Goal: Task Accomplishment & Management: Manage account settings

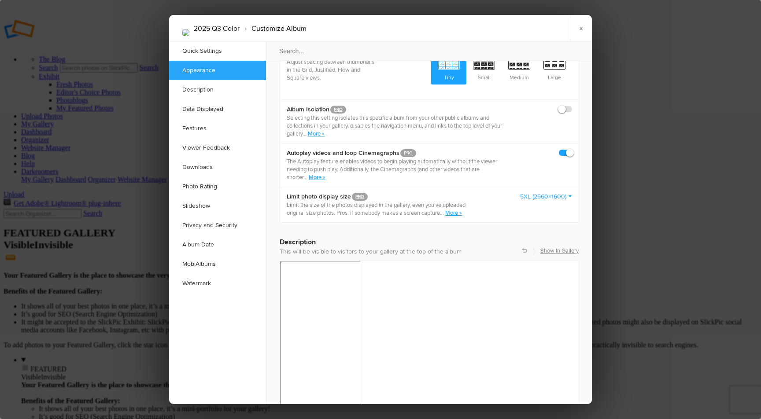
scroll to position [546, 0]
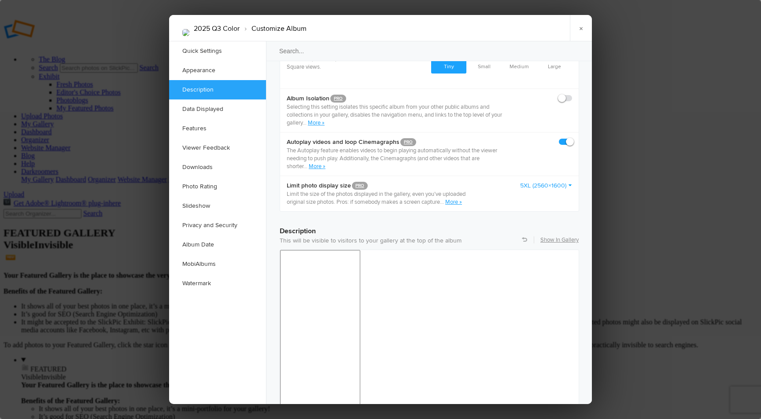
copy p "The theme for Q3 2025 is Abandoned."
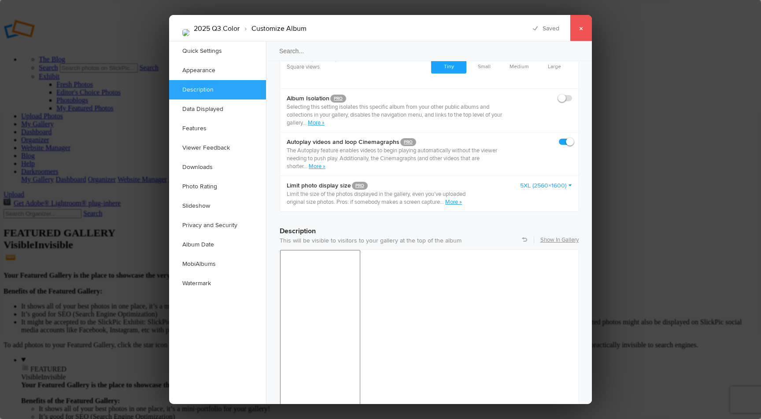
click at [584, 29] on link "×" at bounding box center [581, 28] width 22 height 26
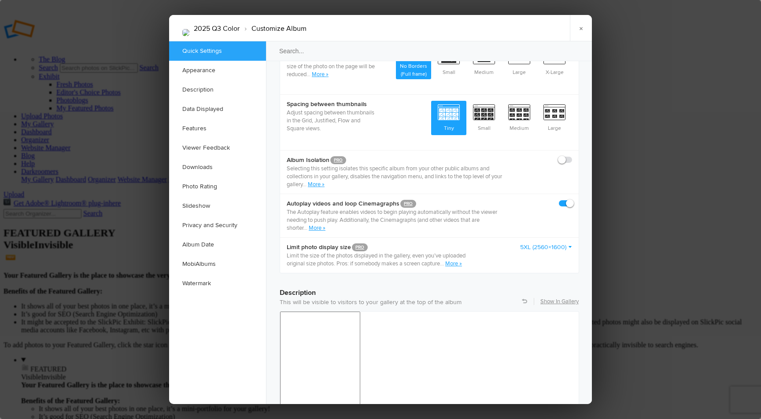
scroll to position [541, 0]
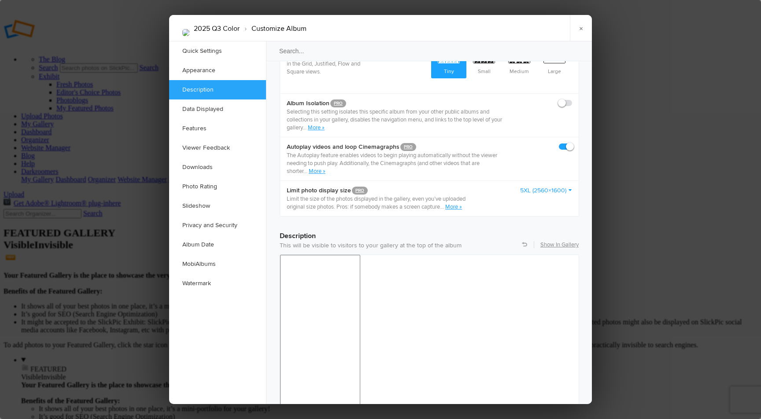
click at [486, 337] on div "36pt" at bounding box center [496, 335] width 81 height 12
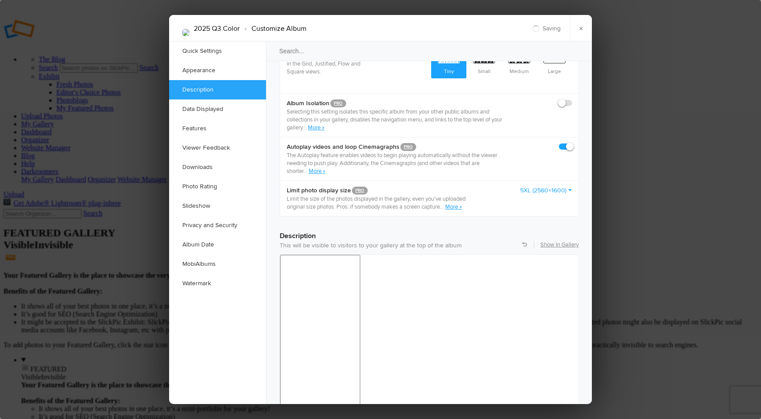
click at [579, 26] on link "×" at bounding box center [581, 28] width 22 height 26
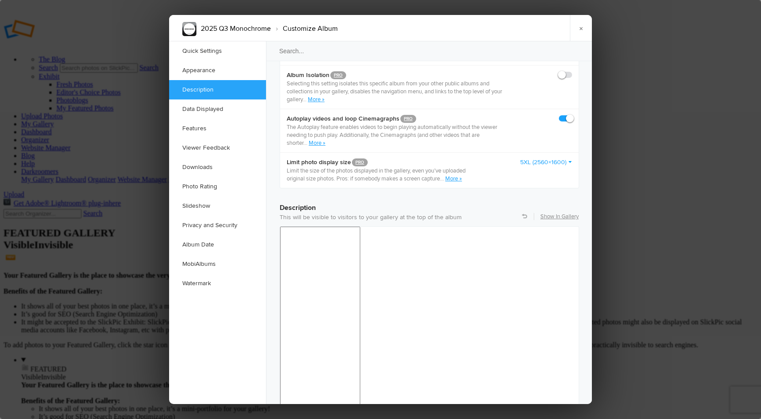
scroll to position [569, 0]
click at [476, 308] on div "36pt" at bounding box center [496, 307] width 81 height 12
click at [229, 324] on ul "Quick Settings Appearance Description Data Displayed Features Viewer Feedback D…" at bounding box center [217, 222] width 97 height 363
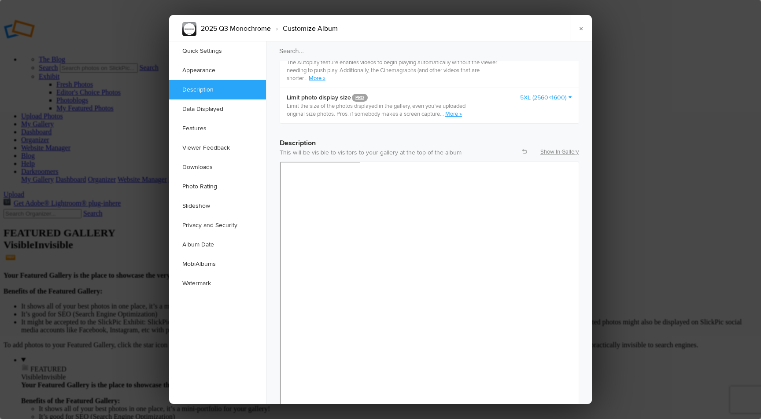
scroll to position [631, 0]
click at [580, 26] on link "×" at bounding box center [581, 28] width 22 height 26
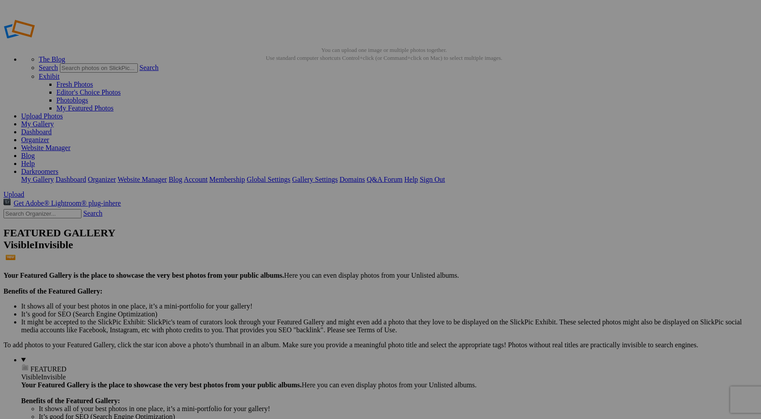
type input "2025 Q3 Monochrome - Abandoned"
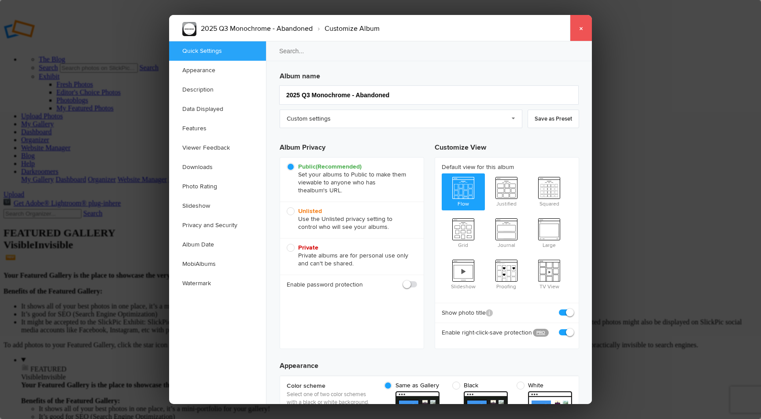
click at [580, 33] on link "×" at bounding box center [581, 28] width 22 height 26
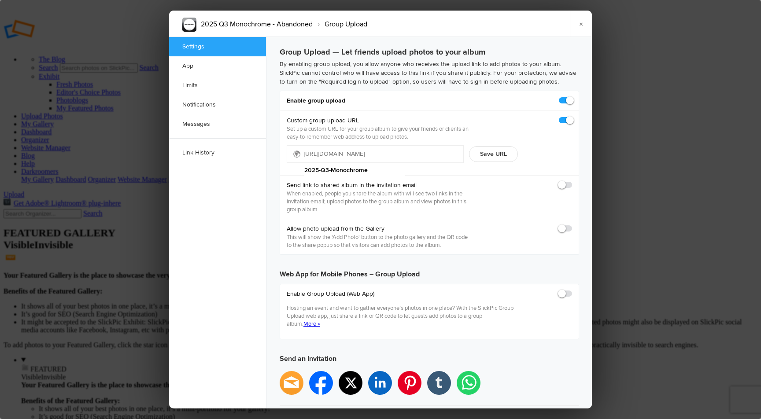
type input "2025-09-30 11:59 PM"
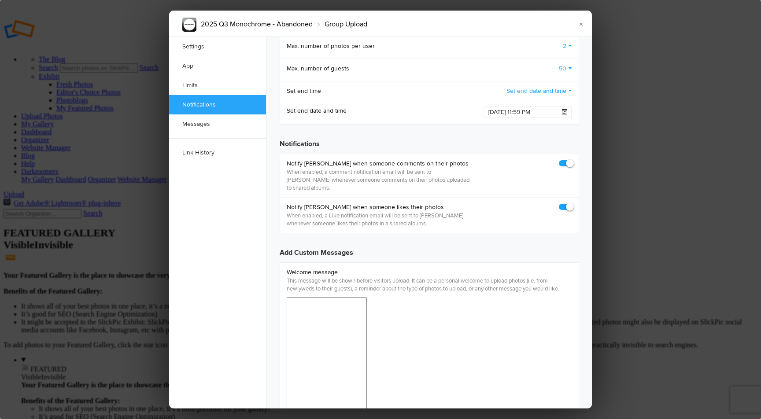
scroll to position [583, 0]
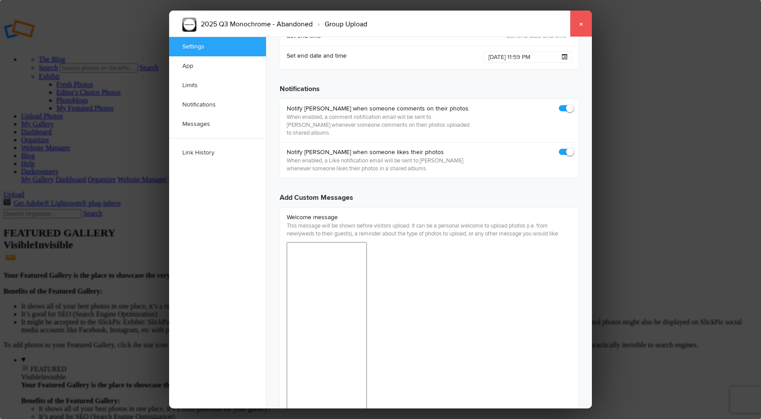
scroll to position [535, 0]
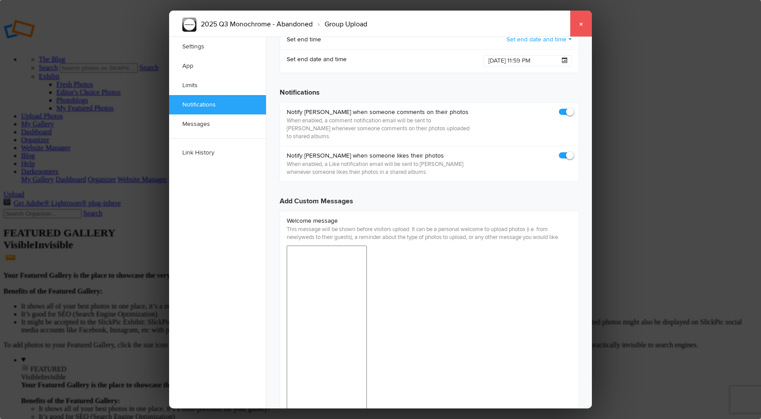
click at [583, 23] on link "×" at bounding box center [581, 24] width 22 height 26
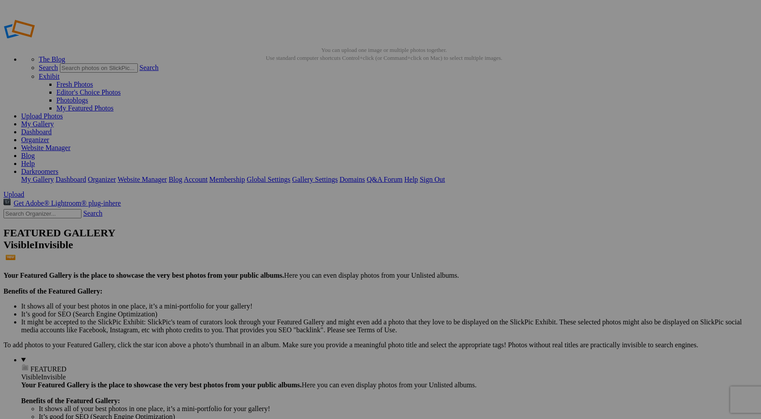
type input "2025 Q3 Monochrome"
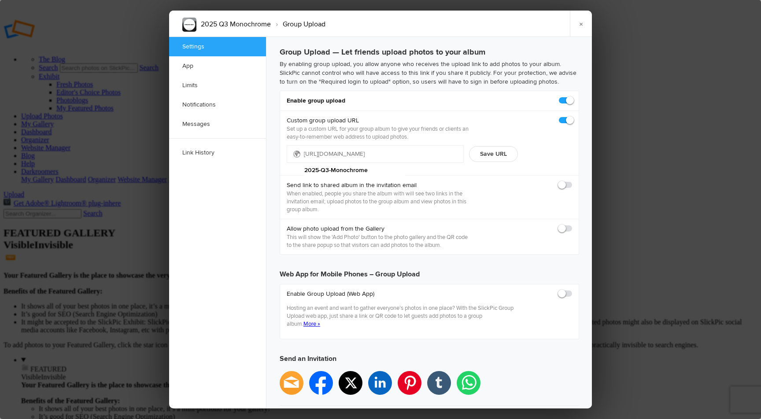
type input "2025-09-30 11:59 PM"
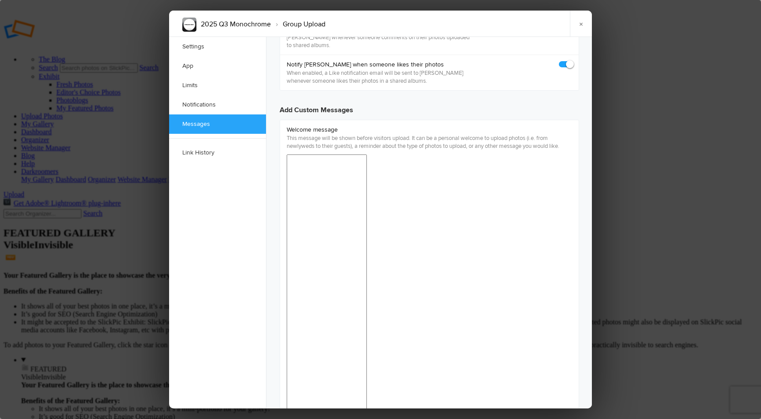
scroll to position [548, 0]
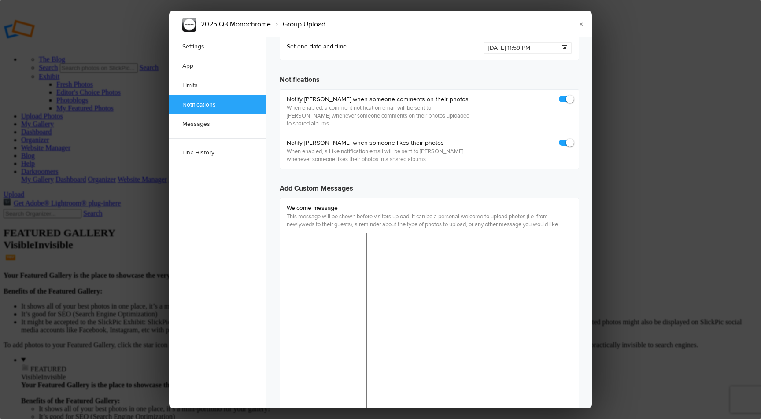
drag, startPoint x: 381, startPoint y: 656, endPoint x: 401, endPoint y: 665, distance: 22.1
click at [491, 294] on div "18pt" at bounding box center [503, 293] width 81 height 12
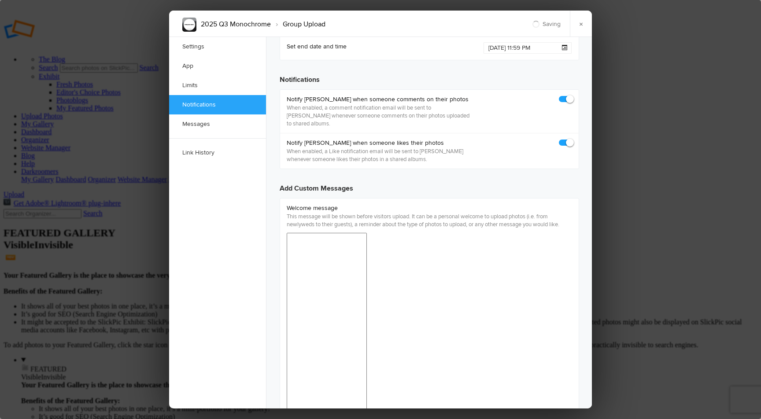
drag, startPoint x: 438, startPoint y: 666, endPoint x: 257, endPoint y: 660, distance: 181.5
drag, startPoint x: 441, startPoint y: 705, endPoint x: 240, endPoint y: 678, distance: 202.5
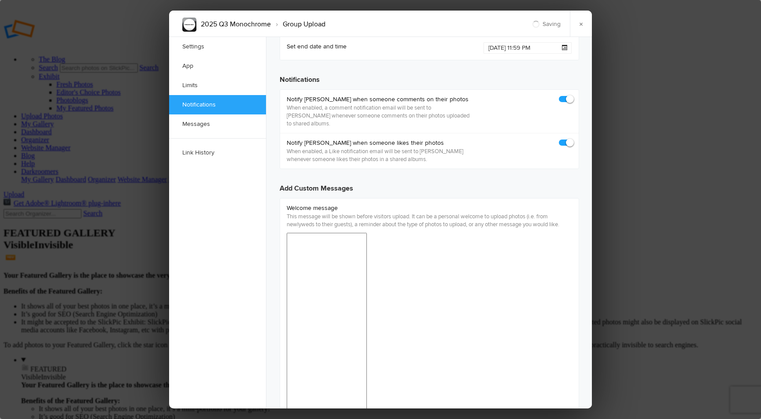
click at [223, 273] on ul "Settings App Limits Notifications Messages Link History" at bounding box center [217, 223] width 97 height 372
drag, startPoint x: 458, startPoint y: 705, endPoint x: 273, endPoint y: 664, distance: 189.5
copy body "The theme is "Abandoned". Uploaded photos must be captured during the 3rd Quart…"
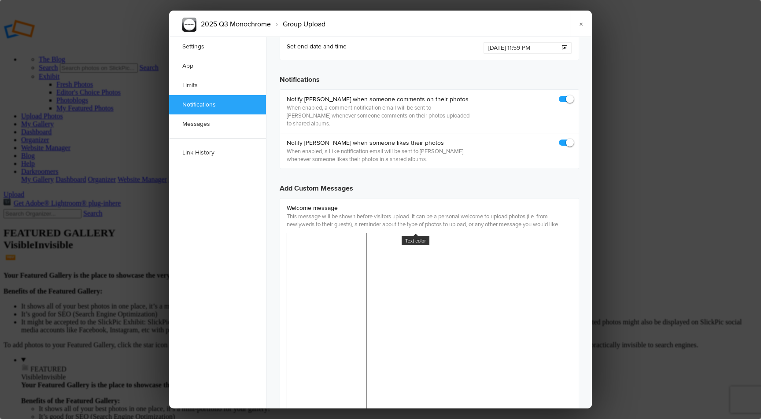
copy body "The theme is "Abandoned". Uploaded photos must be captured during the 3rd Quart…"
click at [228, 257] on ul "Settings App Limits Notifications Messages Link History" at bounding box center [217, 223] width 97 height 372
click at [581, 24] on link "×" at bounding box center [581, 24] width 22 height 26
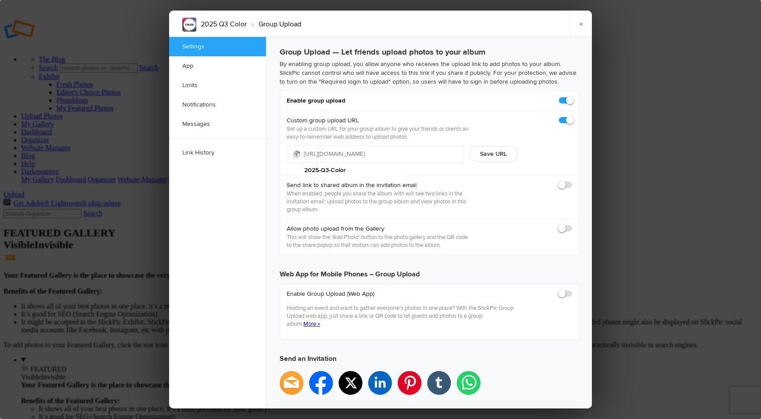
type input "2025-09-30 11:59 PM"
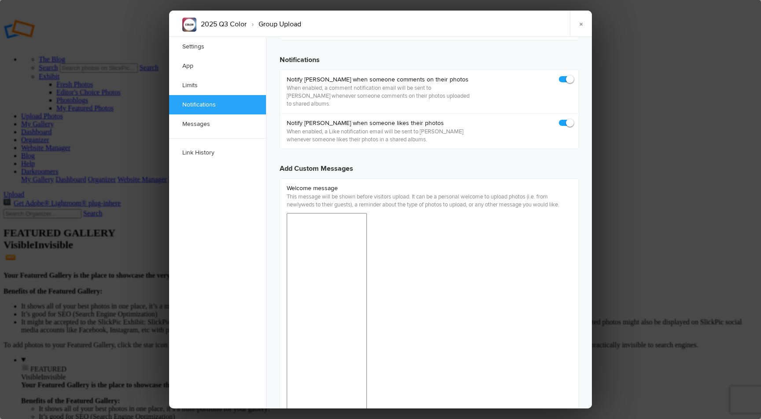
scroll to position [569, 0]
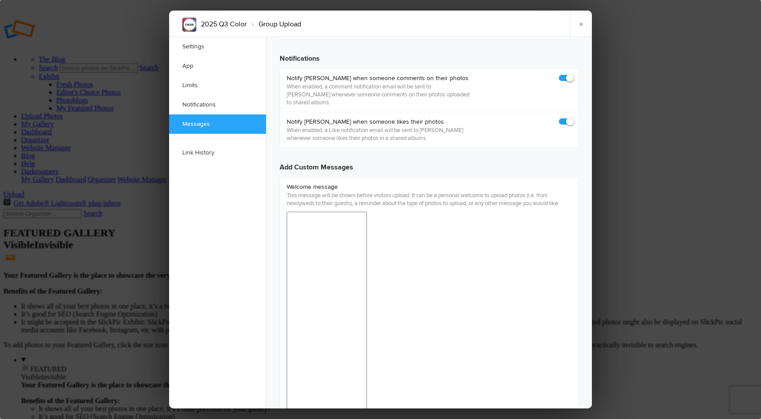
click at [583, 26] on link "×" at bounding box center [581, 24] width 22 height 26
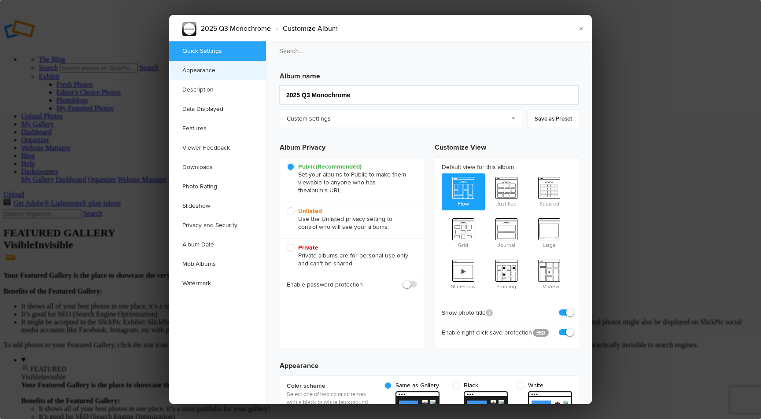
click at [202, 76] on link "Appearance" at bounding box center [217, 70] width 97 height 19
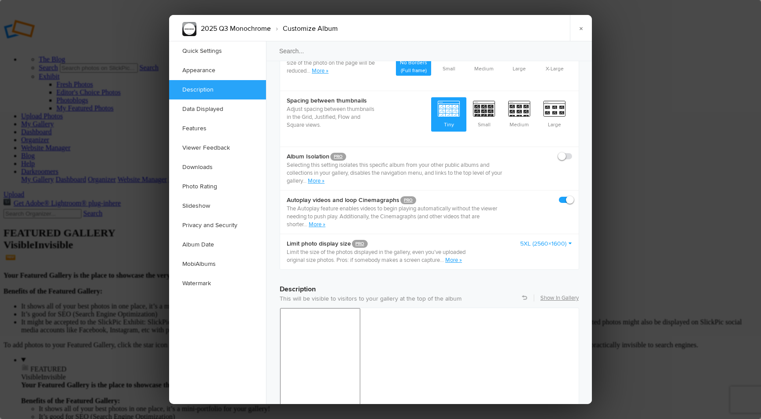
scroll to position [529, 0]
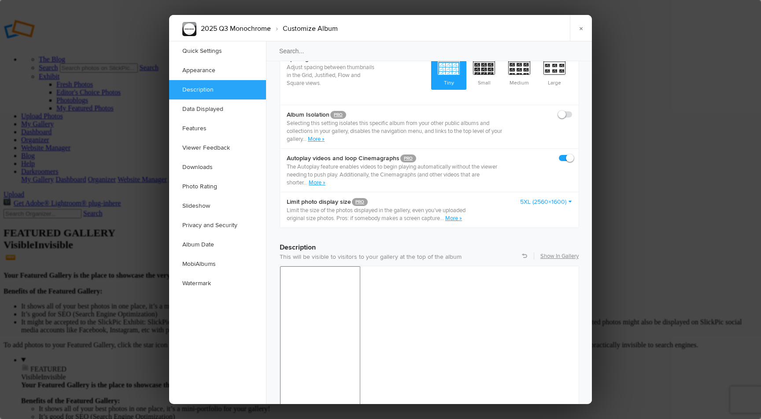
click at [478, 350] on div "36pt" at bounding box center [496, 347] width 81 height 12
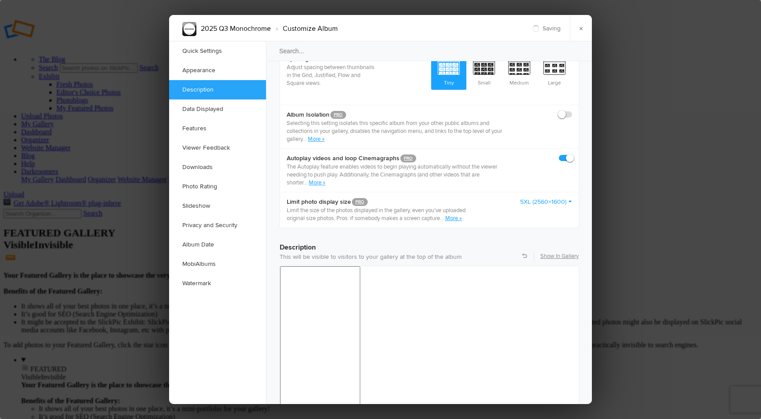
click at [650, 306] on div at bounding box center [380, 209] width 761 height 419
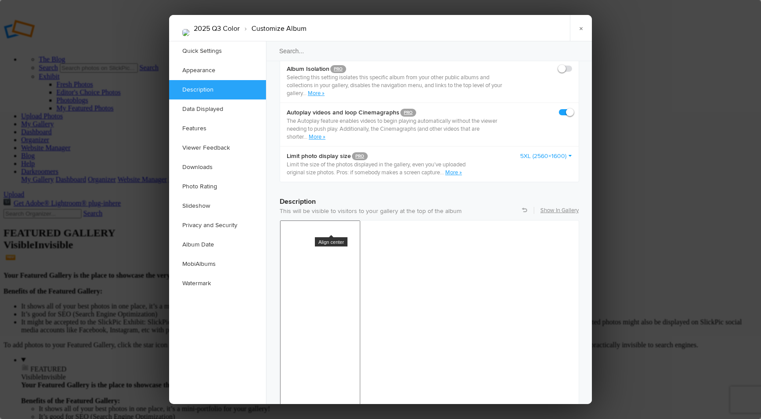
scroll to position [614, 0]
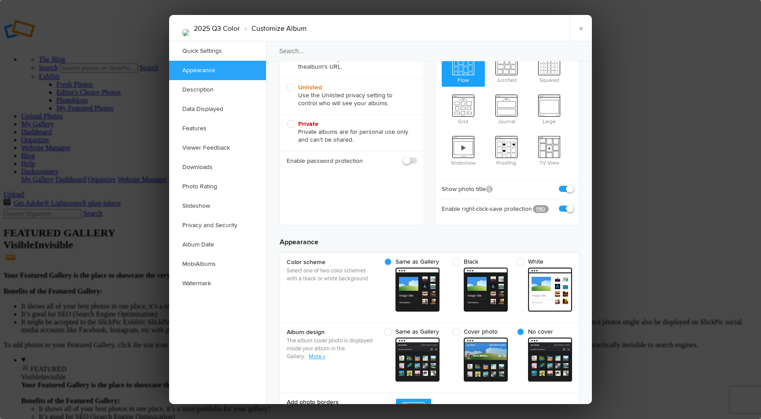
scroll to position [0, 0]
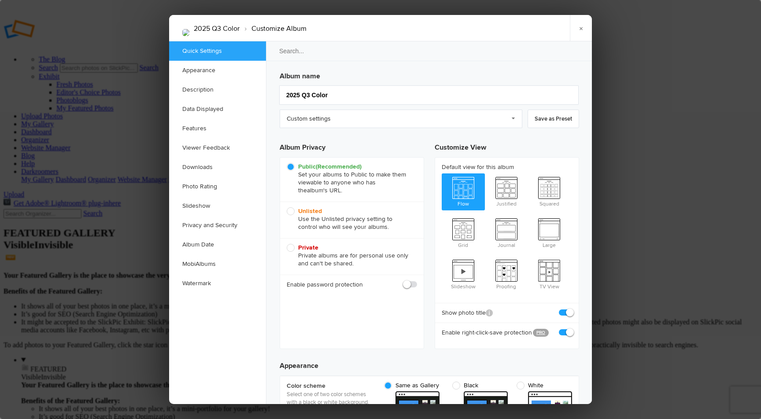
click at [46, 192] on div at bounding box center [380, 209] width 761 height 419
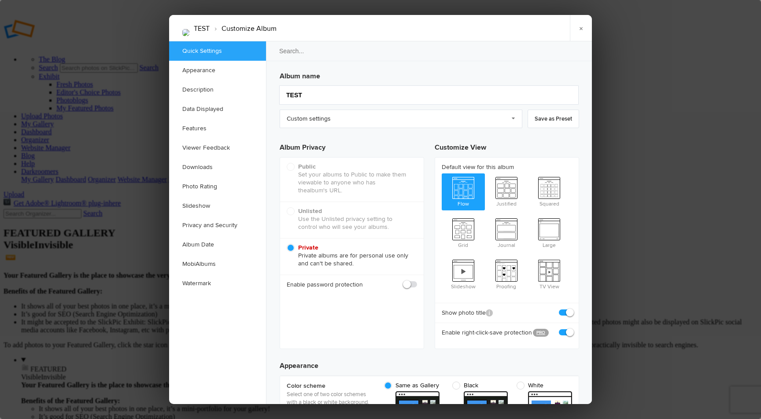
click at [306, 208] on div "Unlisted Use the Unlisted privacy setting to control who will see your albums." at bounding box center [352, 220] width 144 height 37
click at [226, 74] on link "Appearance" at bounding box center [217, 70] width 97 height 19
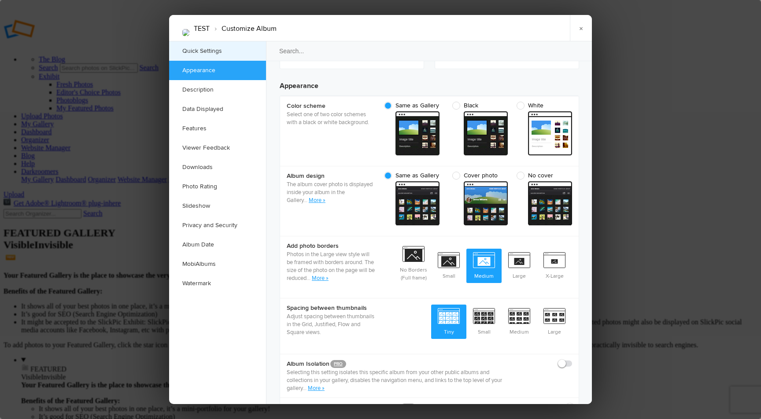
click at [224, 54] on link "Quick Settings" at bounding box center [217, 50] width 97 height 19
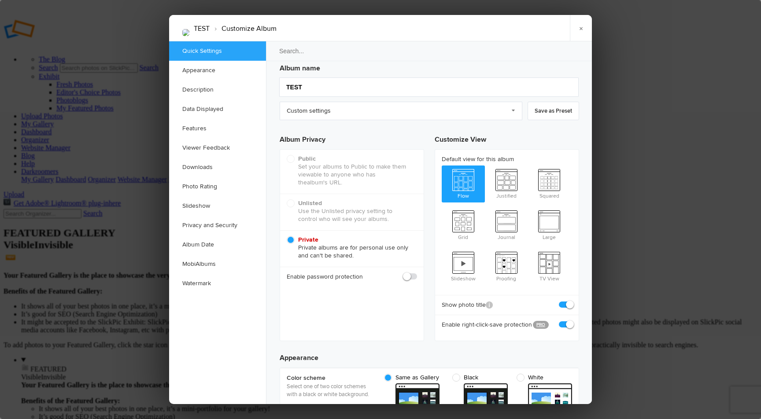
scroll to position [6, 0]
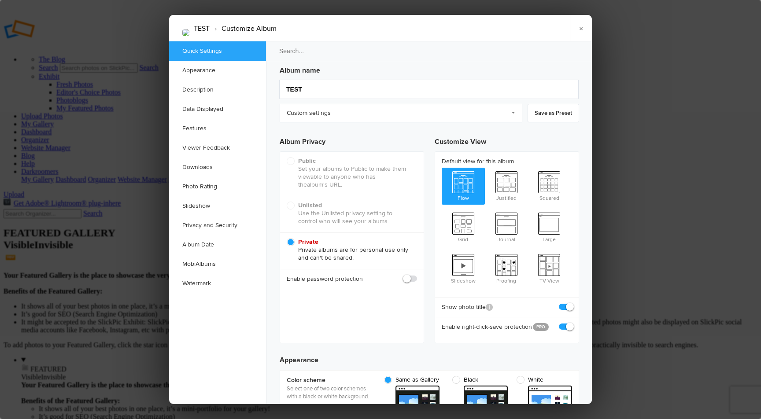
click at [307, 210] on div "Unlisted Use the Unlisted privacy setting to control who will see your albums." at bounding box center [352, 214] width 144 height 37
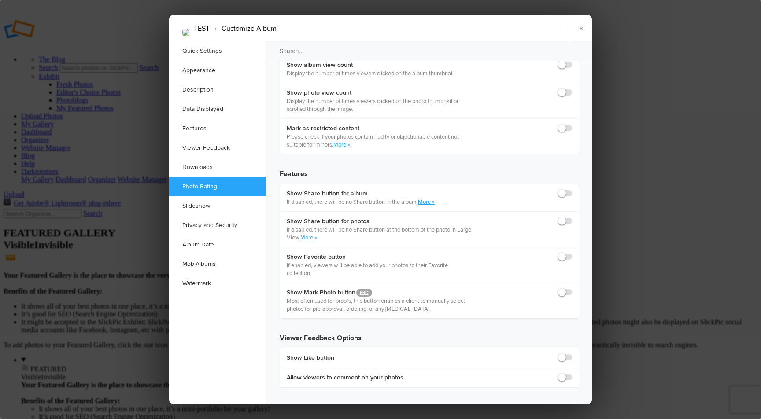
scroll to position [1389, 0]
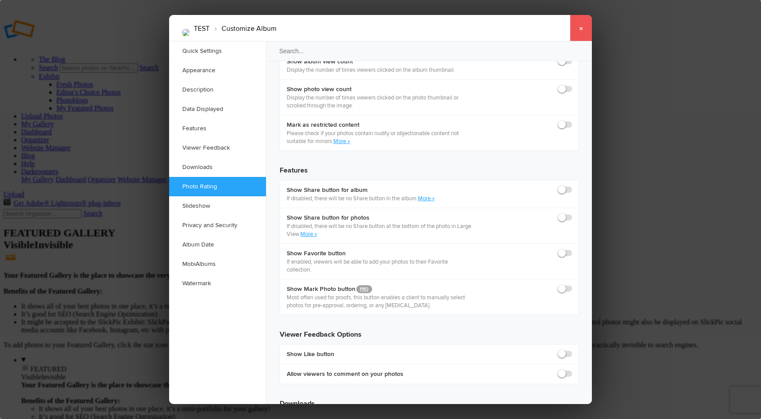
click at [578, 28] on link "×" at bounding box center [581, 28] width 22 height 26
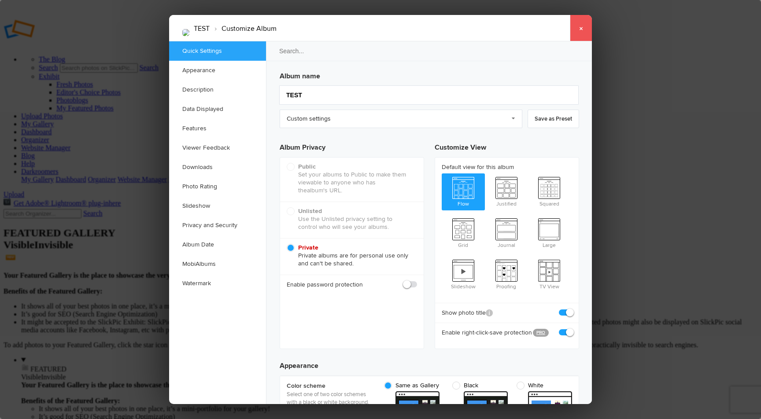
click at [584, 26] on link "×" at bounding box center [581, 28] width 22 height 26
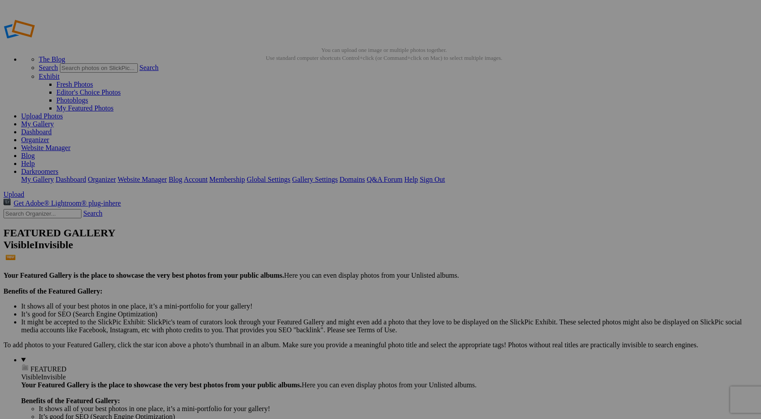
drag, startPoint x: 562, startPoint y: 50, endPoint x: 574, endPoint y: 48, distance: 11.6
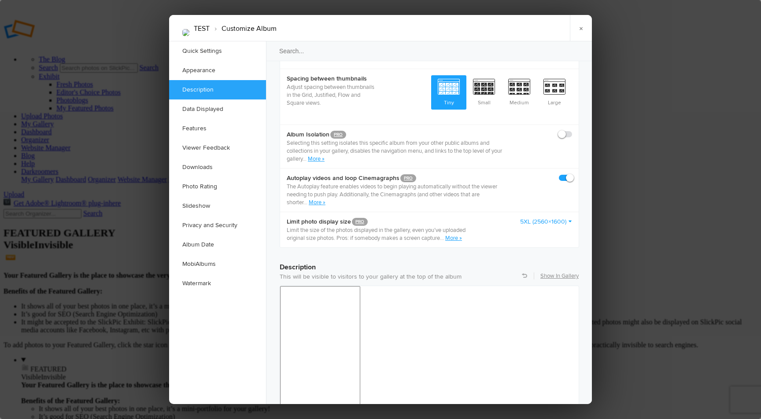
scroll to position [513, 0]
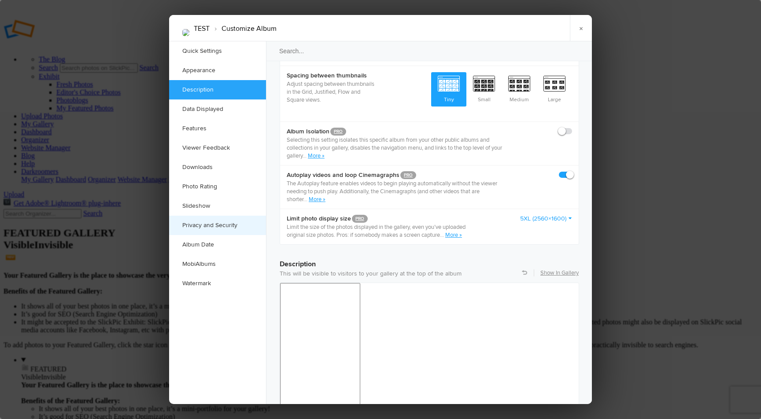
click at [210, 224] on link "Privacy and Security" at bounding box center [217, 225] width 97 height 19
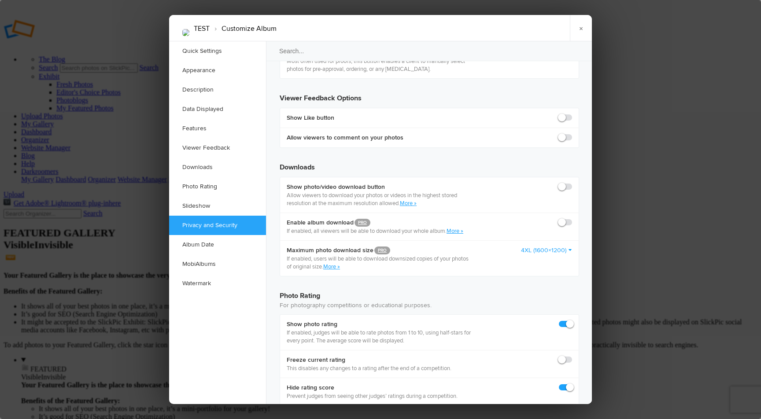
scroll to position [1692, 0]
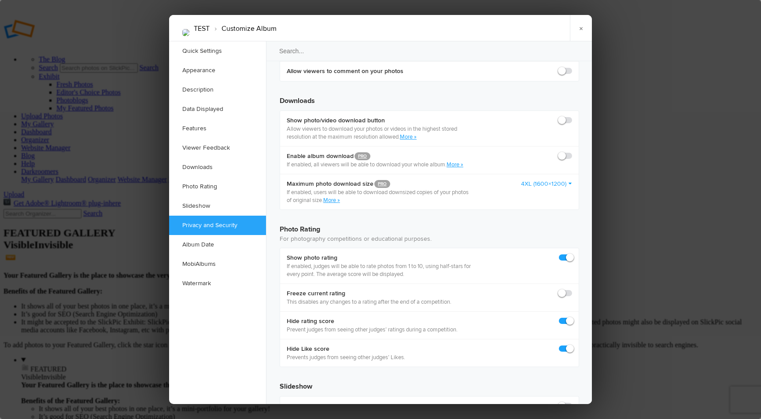
checkbox input "false"
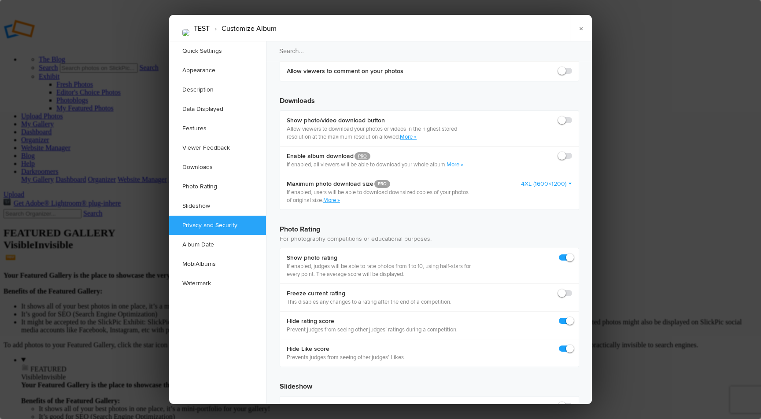
checkbox input "true"
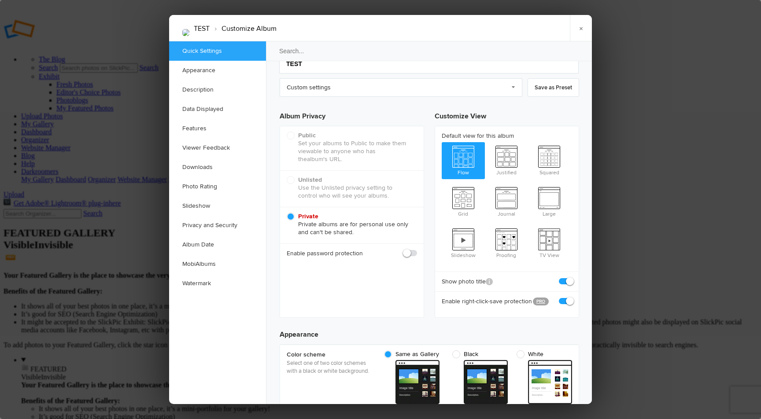
scroll to position [0, 0]
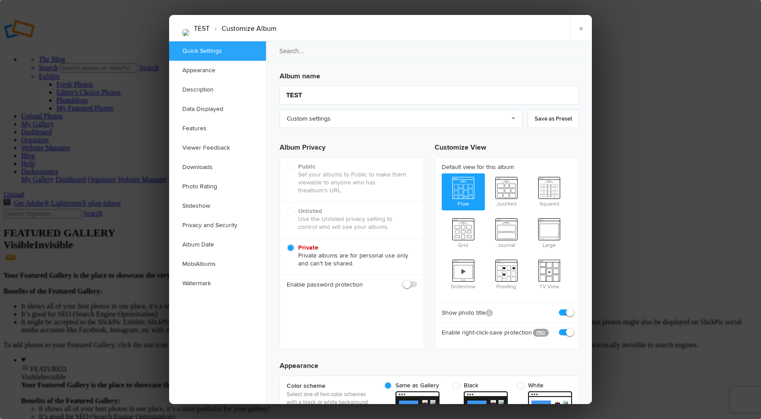
click at [38, 197] on div at bounding box center [380, 209] width 761 height 419
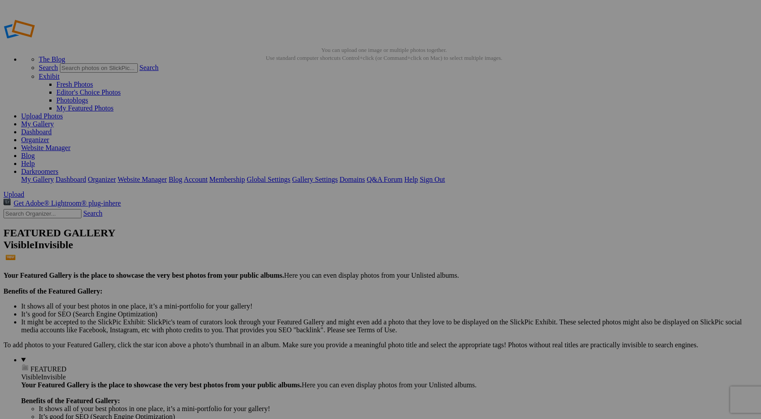
type input "Test Competition"
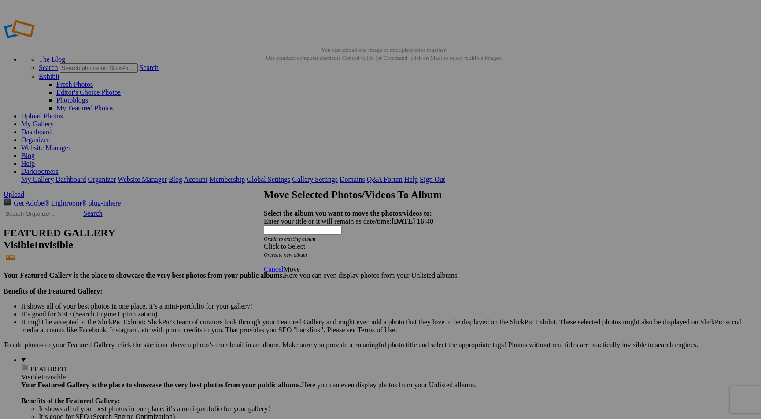
click at [327, 243] on div "Click to Select" at bounding box center [380, 247] width 233 height 8
click at [318, 255] on span "Test Competition" at bounding box center [325, 251] width 48 height 7
click at [299, 266] on span "Move" at bounding box center [291, 269] width 16 height 7
click at [390, 243] on div "Click to Select" at bounding box center [380, 247] width 233 height 8
click at [350, 255] on link "Test Competition" at bounding box center [325, 251] width 48 height 7
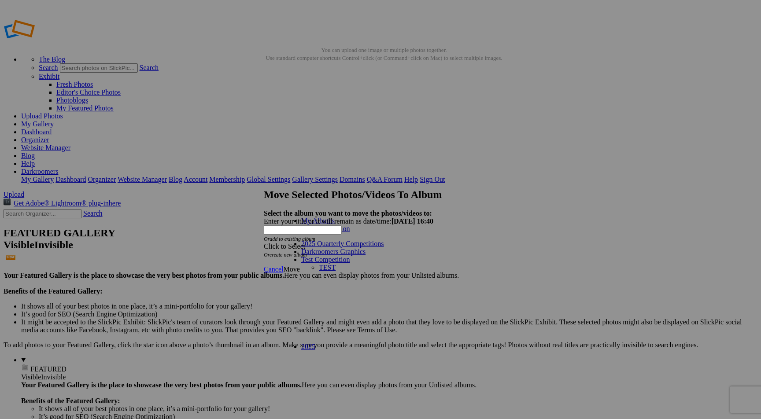
click at [307, 252] on icon "Or create new album" at bounding box center [285, 255] width 43 height 6
click at [405, 243] on div "Click to Select" at bounding box center [380, 247] width 233 height 8
click at [346, 255] on link "Test Competition" at bounding box center [325, 251] width 48 height 7
click at [307, 252] on icon "Or create new album" at bounding box center [285, 255] width 43 height 6
click at [283, 266] on span "Cancel" at bounding box center [273, 269] width 19 height 7
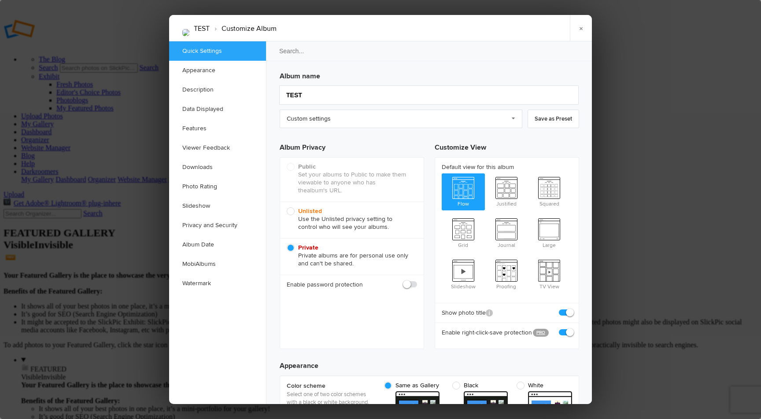
click at [286, 211] on div "Unlisted Use the Unlisted privacy setting to control who will see your albums." at bounding box center [352, 220] width 144 height 37
click at [289, 212] on span "Unlisted Use the Unlisted privacy setting to control who will see your albums." at bounding box center [350, 219] width 126 height 24
click at [287, 207] on input "Unlisted Use the Unlisted privacy setting to control who will see your albums." at bounding box center [286, 207] width 0 height 0
radio input "true"
click at [586, 27] on link "×" at bounding box center [581, 28] width 22 height 26
